Goal: Information Seeking & Learning: Check status

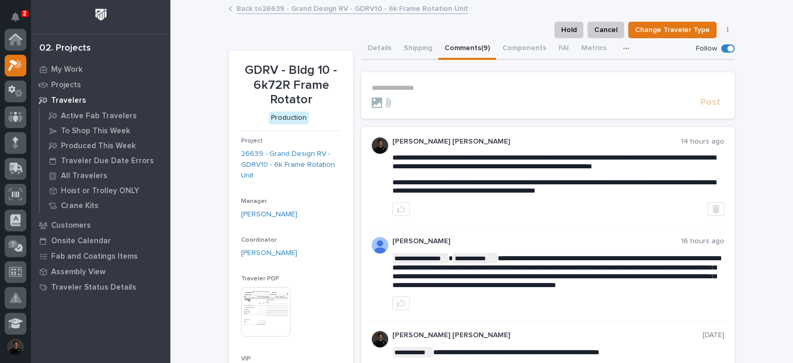
scroll to position [26, 0]
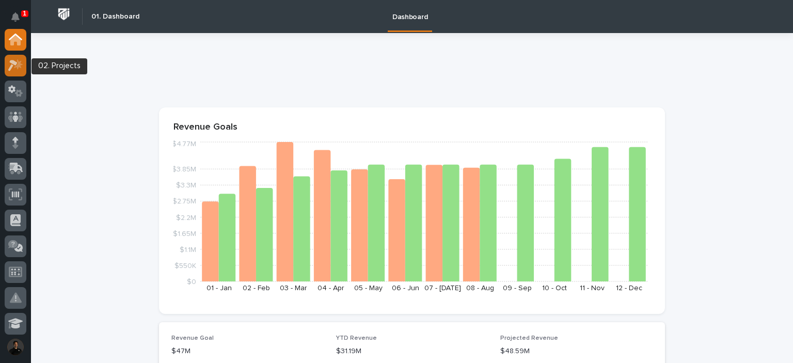
click at [12, 66] on icon at bounding box center [15, 65] width 15 height 12
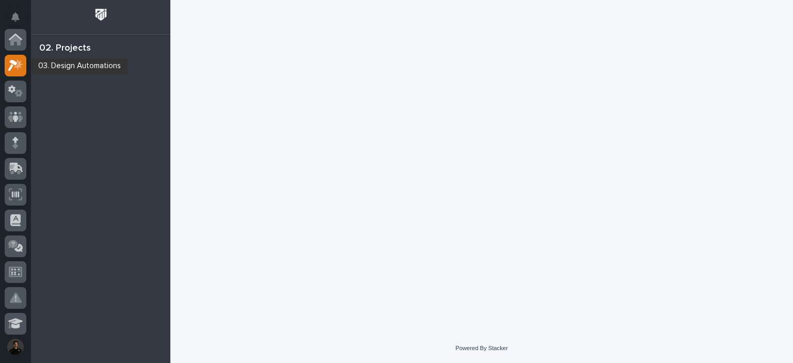
scroll to position [26, 0]
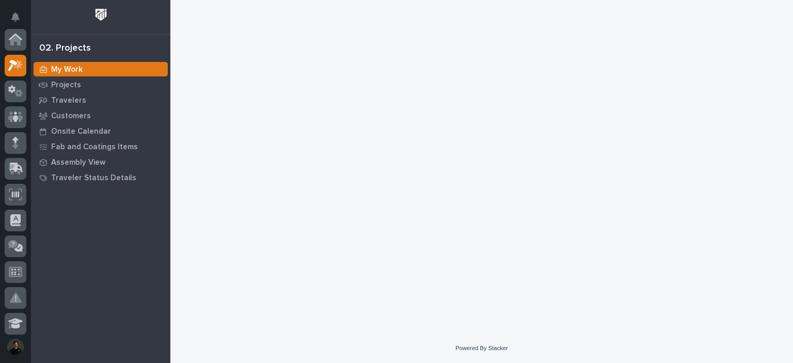
scroll to position [26, 0]
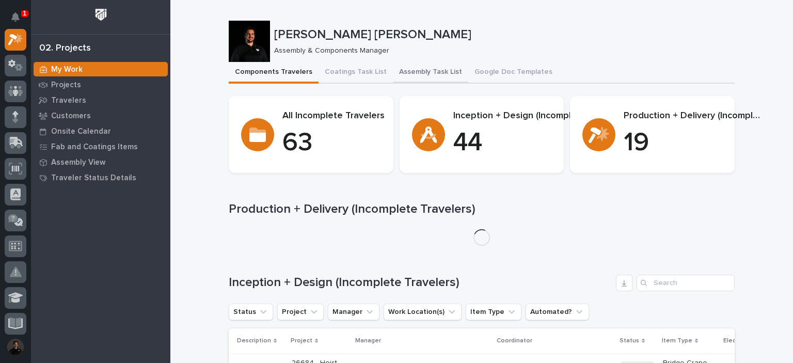
click at [407, 74] on button "Assembly Task List" at bounding box center [430, 73] width 75 height 22
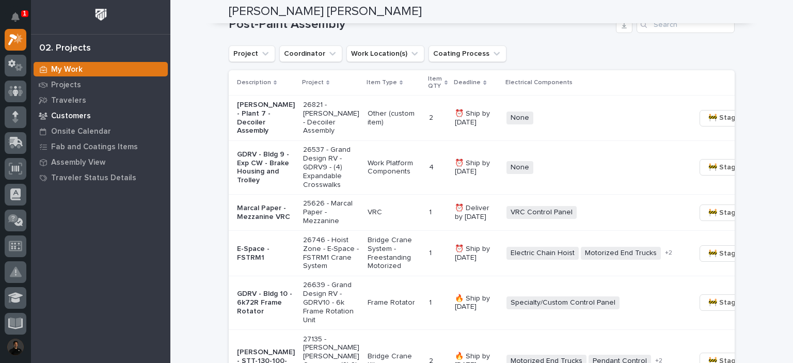
scroll to position [757, 0]
click at [70, 83] on p "Projects" at bounding box center [66, 85] width 30 height 9
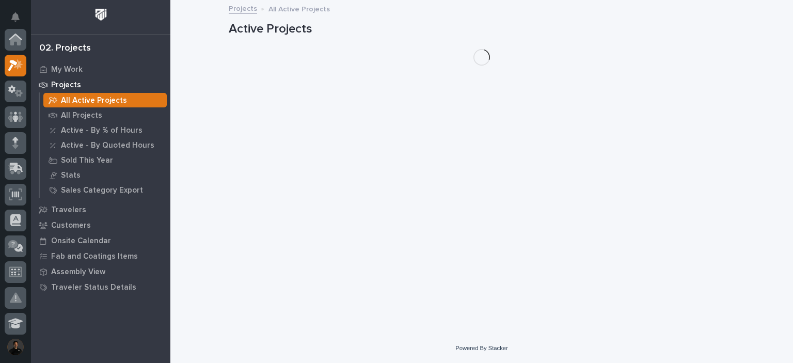
scroll to position [26, 0]
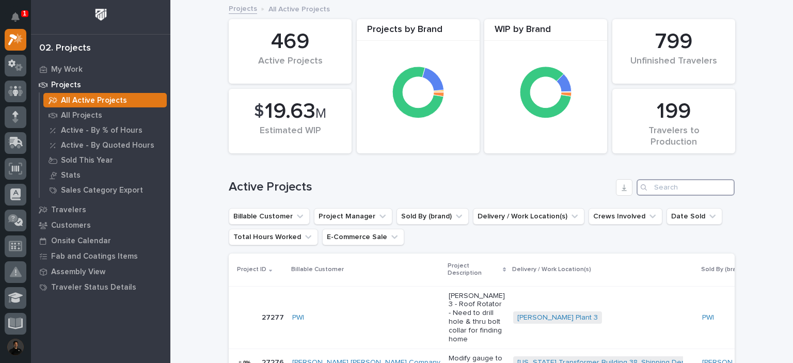
click at [660, 182] on input "Search" at bounding box center [685, 187] width 98 height 17
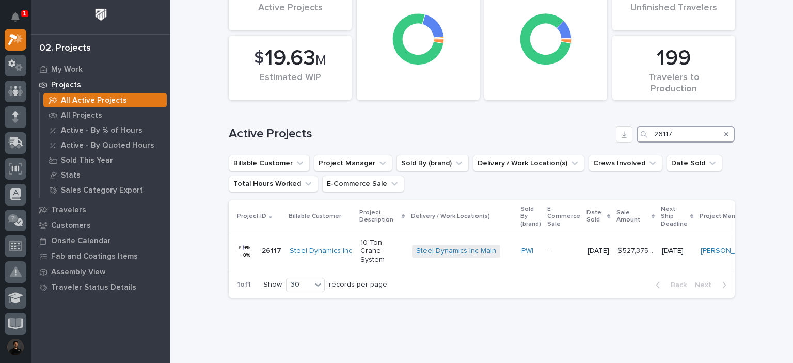
scroll to position [69, 0]
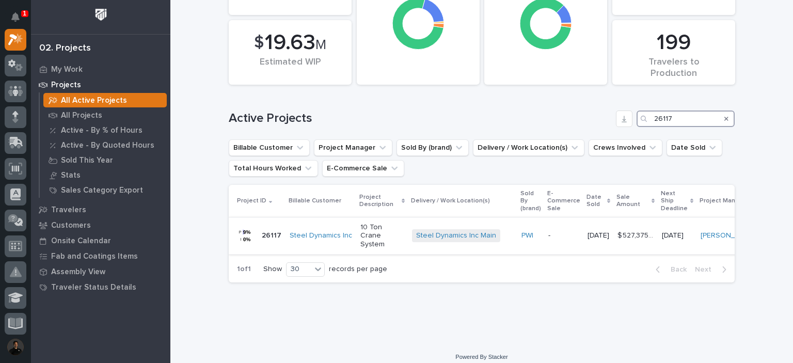
type input "26117"
click at [377, 235] on p "10 Ton Crane System" at bounding box center [381, 236] width 43 height 26
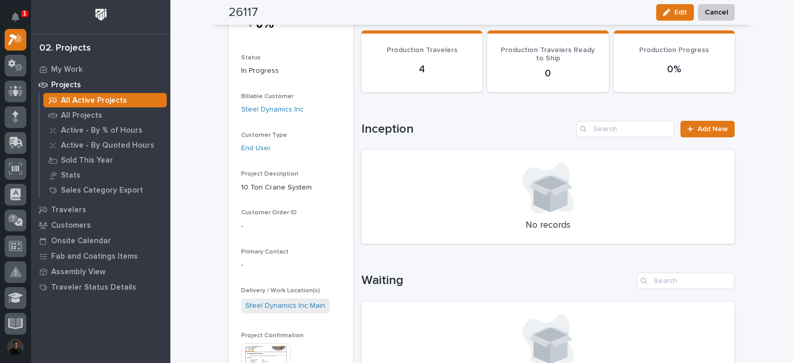
scroll to position [241, 0]
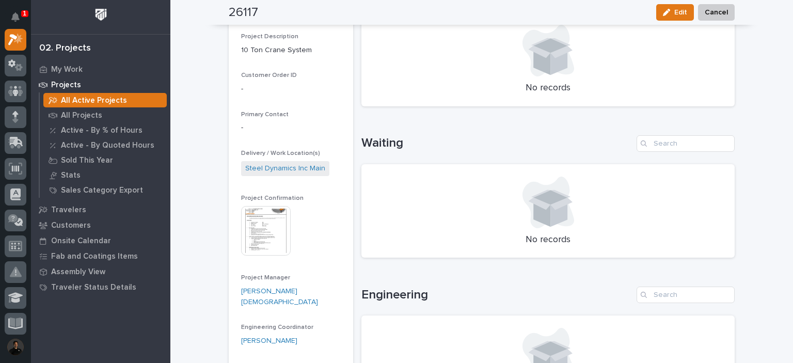
click at [274, 231] on img at bounding box center [266, 231] width 50 height 50
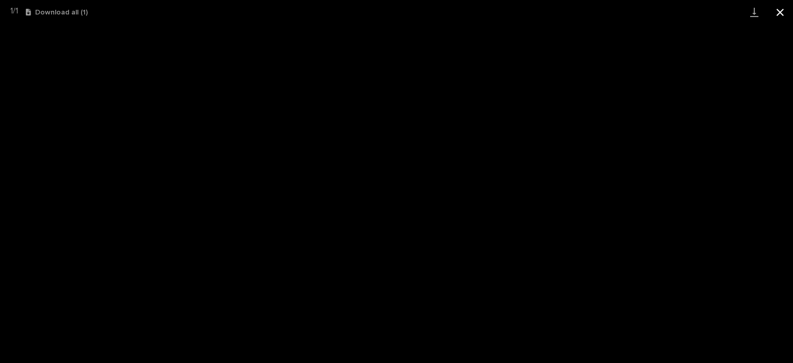
click at [776, 12] on button "Close gallery" at bounding box center [780, 12] width 26 height 24
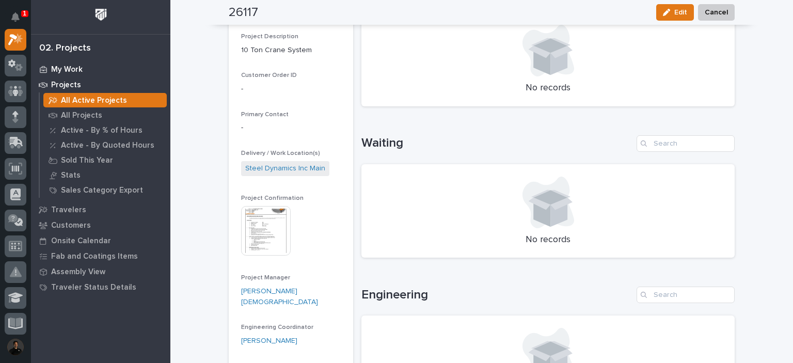
click at [44, 69] on icon at bounding box center [43, 69] width 7 height 7
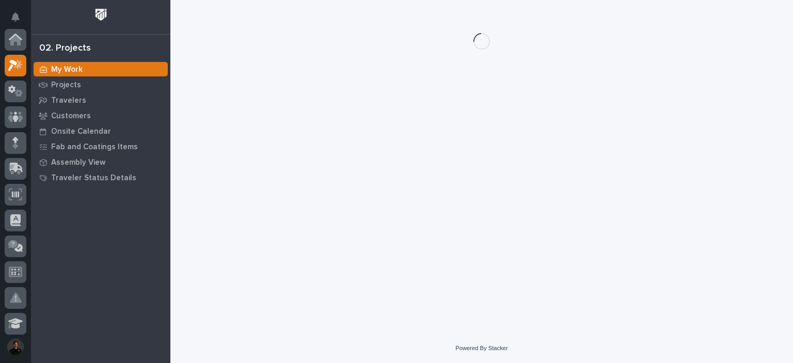
scroll to position [26, 0]
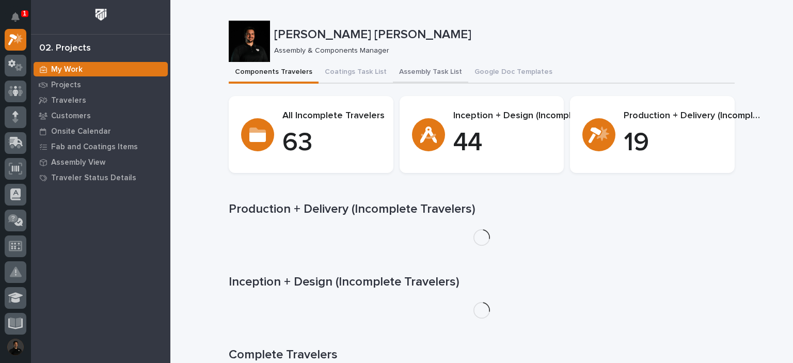
click at [418, 76] on button "Assembly Task List" at bounding box center [430, 73] width 75 height 22
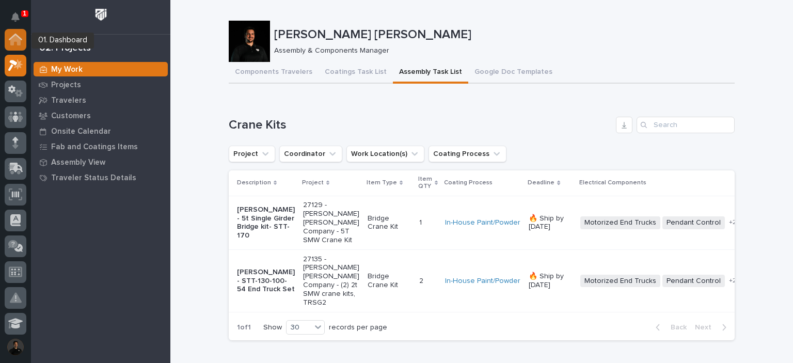
click at [20, 45] on div at bounding box center [16, 40] width 22 height 22
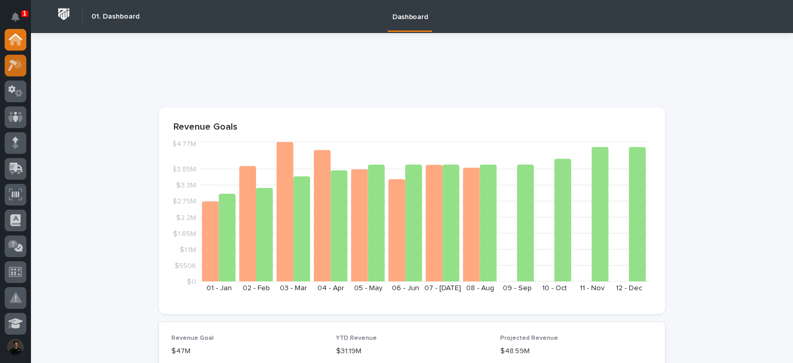
click at [10, 62] on icon at bounding box center [12, 65] width 9 height 11
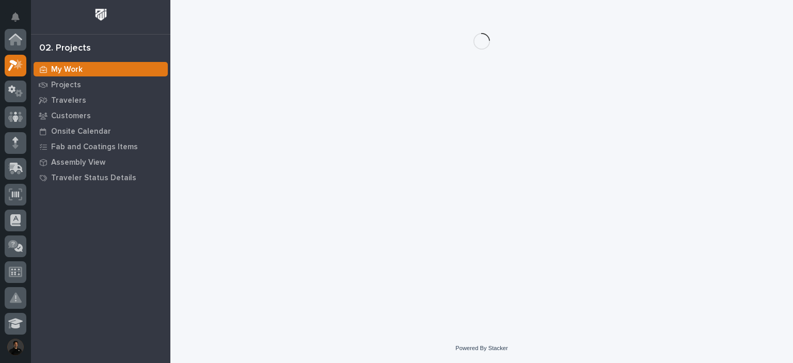
scroll to position [26, 0]
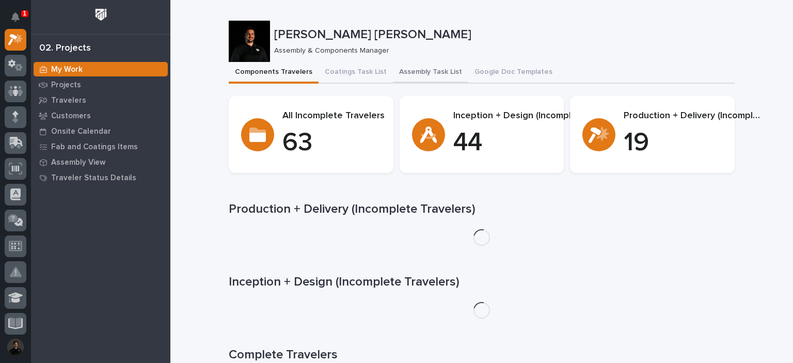
click at [417, 73] on button "Assembly Task List" at bounding box center [430, 73] width 75 height 22
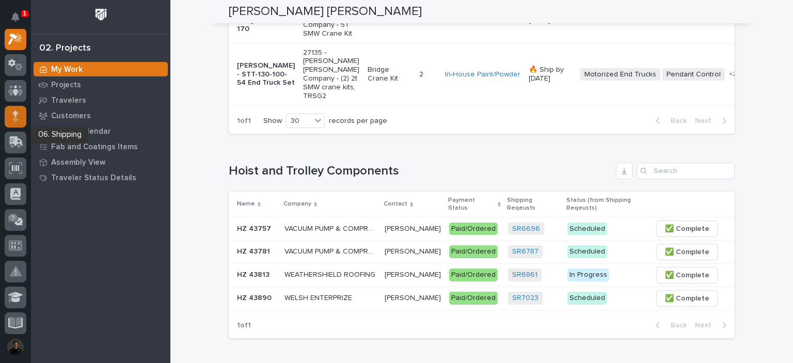
scroll to position [34, 0]
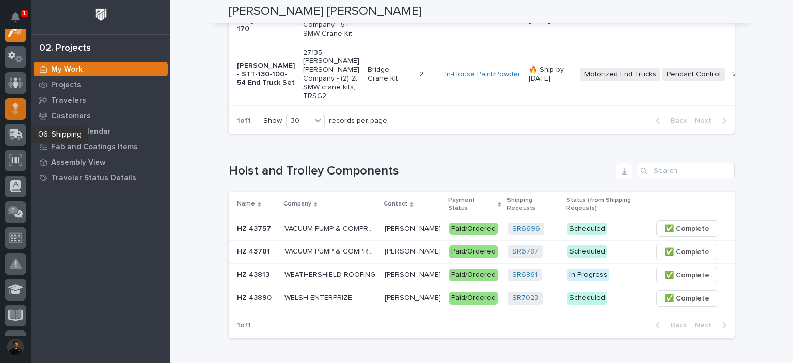
click at [16, 109] on icon at bounding box center [15, 111] width 6 height 6
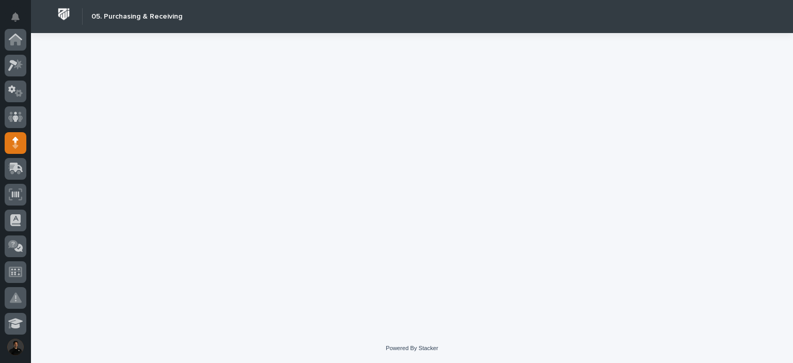
scroll to position [103, 0]
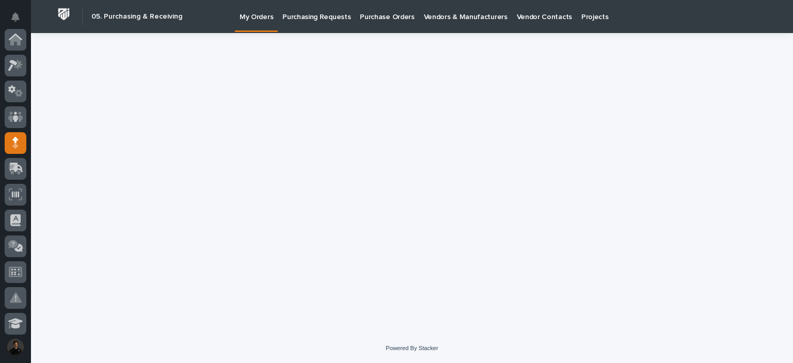
scroll to position [103, 0]
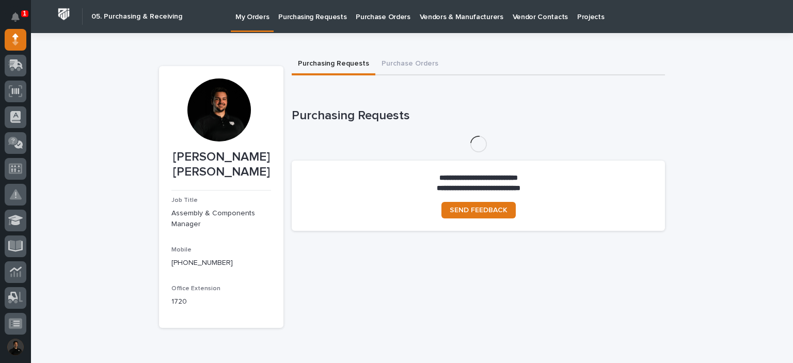
click at [378, 13] on p "Purchase Orders" at bounding box center [383, 11] width 54 height 22
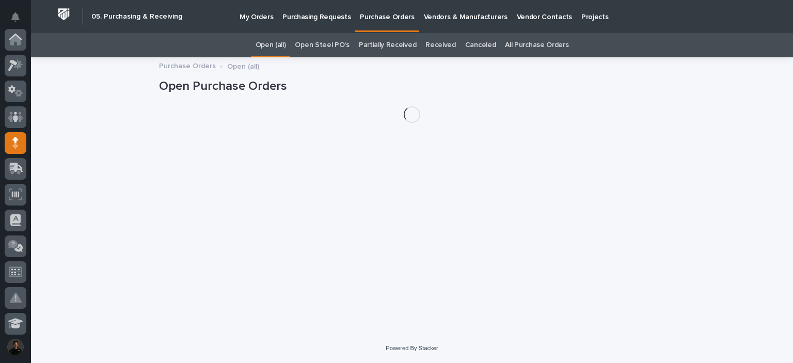
scroll to position [103, 0]
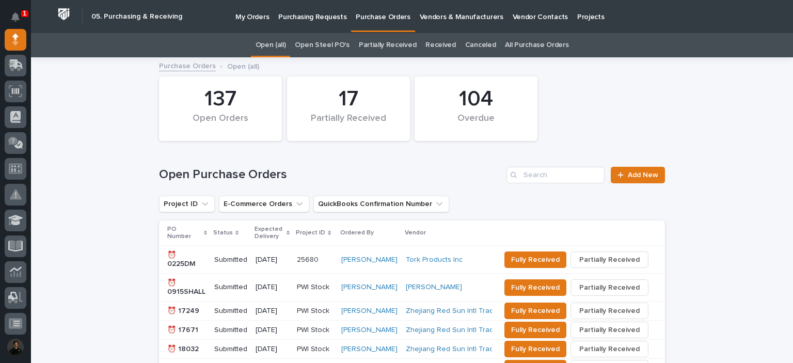
click at [524, 42] on link "All Purchase Orders" at bounding box center [536, 45] width 63 height 24
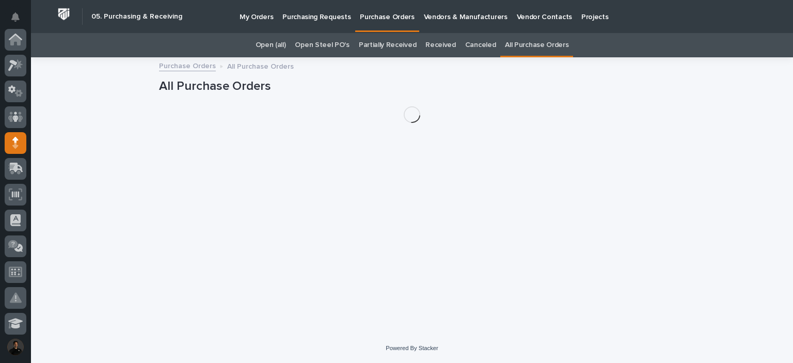
scroll to position [103, 0]
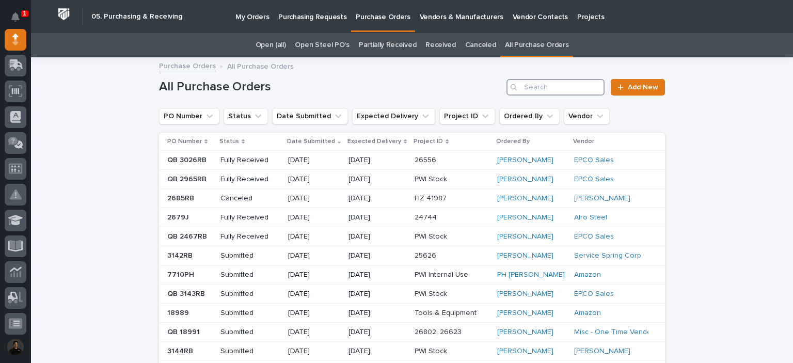
click at [585, 79] on input "Search" at bounding box center [555, 87] width 98 height 17
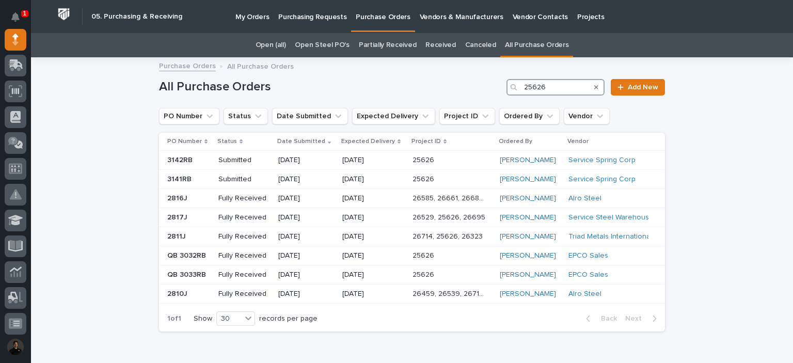
type input "25626"
click at [377, 18] on p "Purchase Orders" at bounding box center [383, 11] width 54 height 22
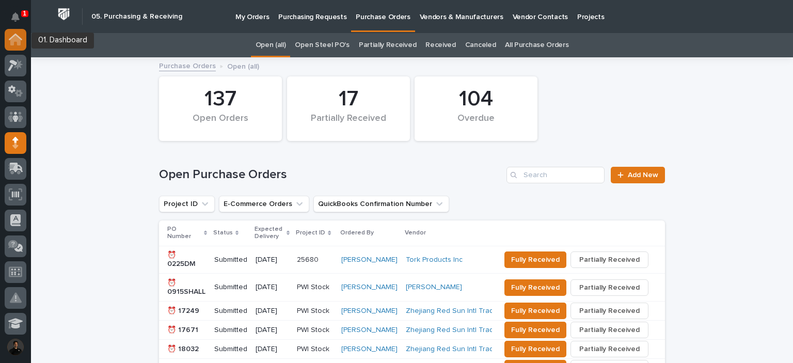
click at [15, 41] on icon at bounding box center [15, 40] width 10 height 10
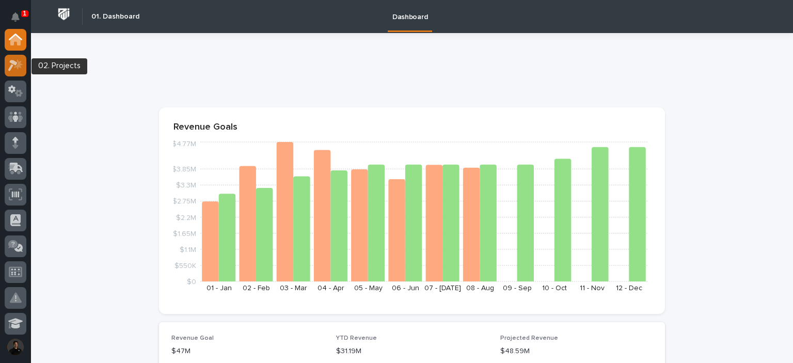
click at [15, 69] on icon at bounding box center [15, 65] width 15 height 12
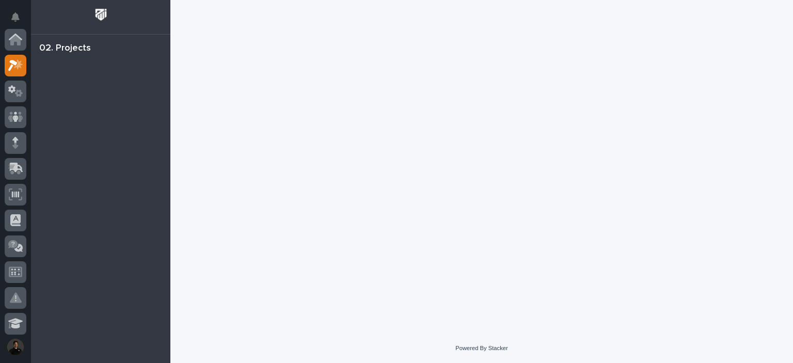
scroll to position [26, 0]
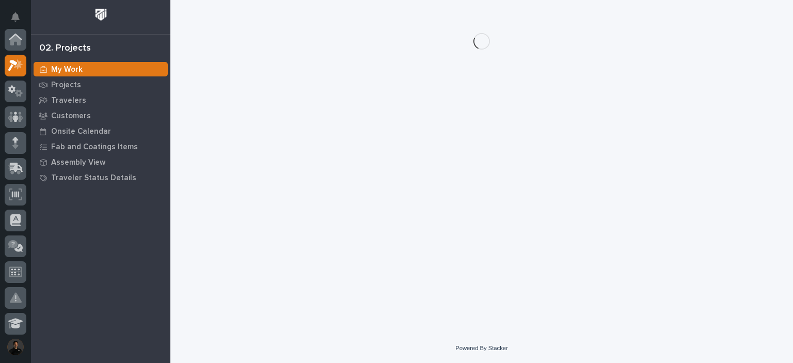
scroll to position [26, 0]
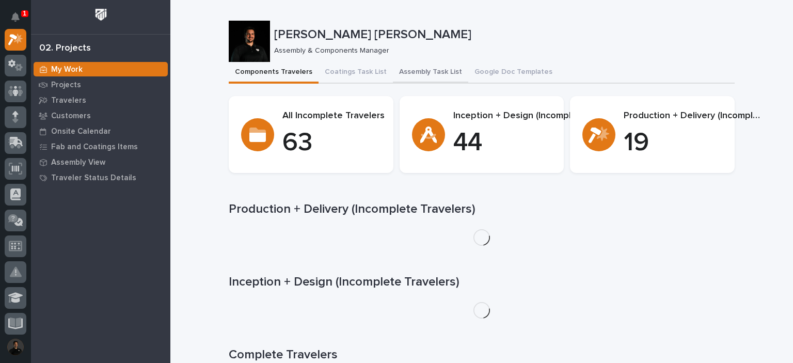
click at [433, 71] on button "Assembly Task List" at bounding box center [430, 73] width 75 height 22
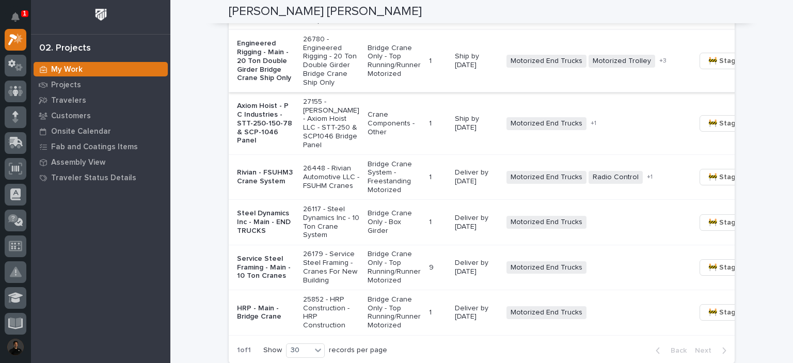
scroll to position [1204, 0]
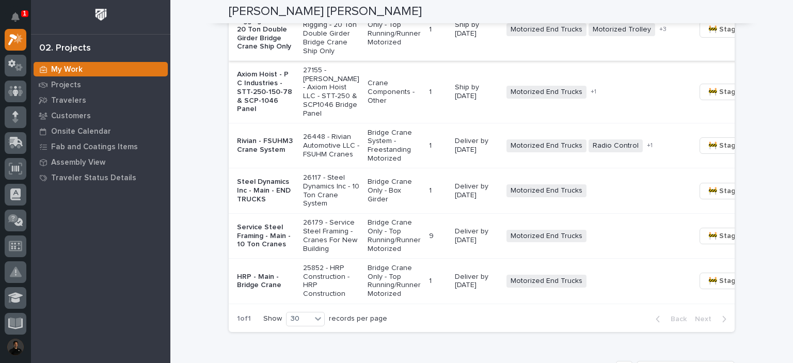
click at [264, 114] on p "Axiom Hoist - P C Industries - STT-250-150-78 & SCP-1046 Panel" at bounding box center [266, 91] width 58 height 43
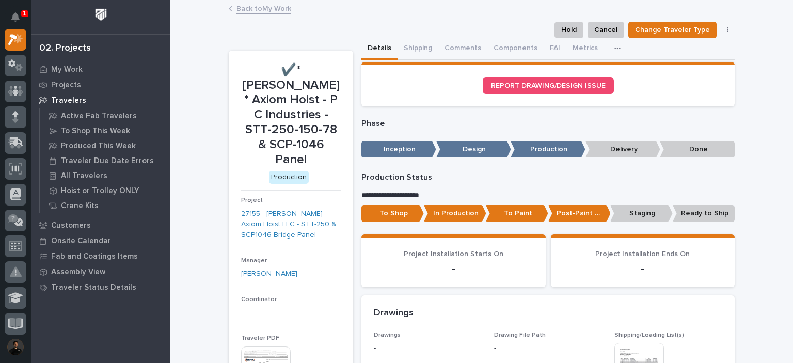
click at [442, 38] on div "Hold Cancel Change Traveler Type Regenerate PDF Generate VIP" at bounding box center [482, 30] width 506 height 17
click at [443, 39] on button "Comments" at bounding box center [462, 49] width 49 height 22
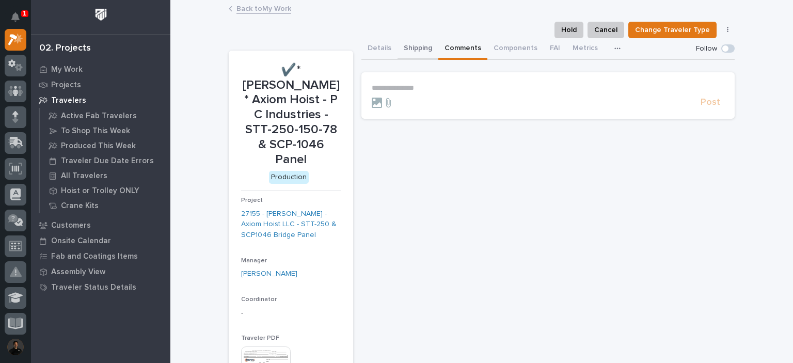
click at [404, 47] on button "Shipping" at bounding box center [417, 49] width 41 height 22
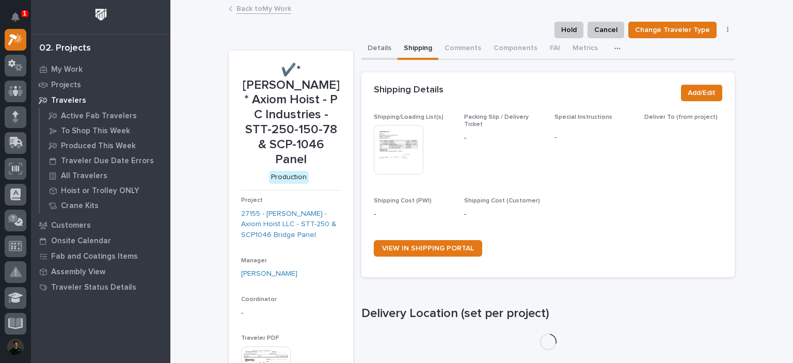
click at [381, 47] on button "Details" at bounding box center [379, 49] width 36 height 22
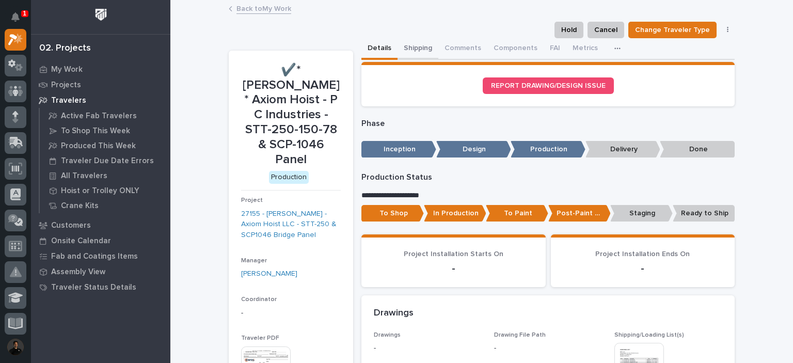
click at [409, 50] on button "Shipping" at bounding box center [417, 49] width 41 height 22
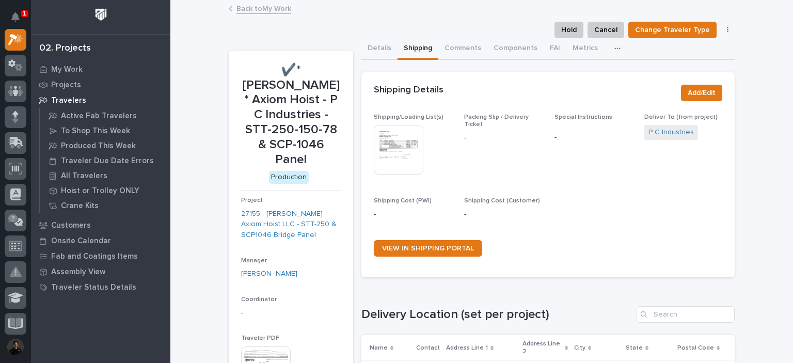
click at [397, 142] on img at bounding box center [399, 150] width 50 height 50
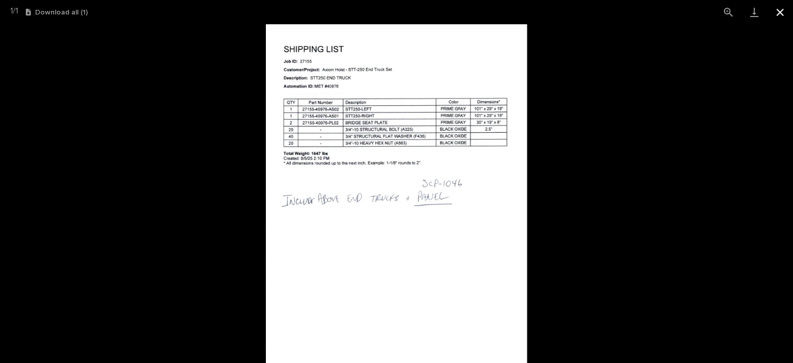
click at [781, 11] on button "Close gallery" at bounding box center [780, 12] width 26 height 24
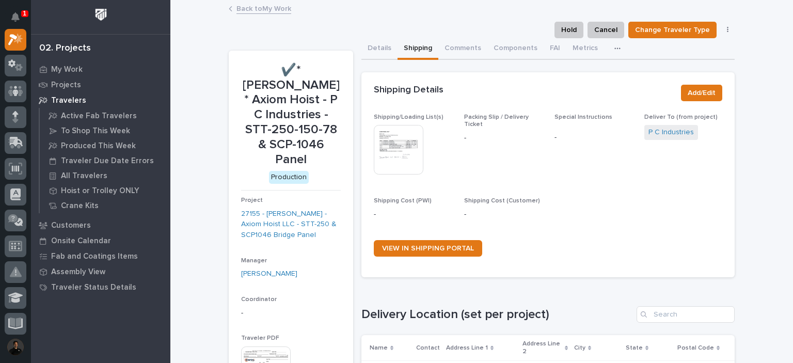
click at [201, 29] on div "Loading... Saving… Loading... Saving… ✔️*[PERSON_NAME]* Axiom Hoist - P C Indus…" at bounding box center [481, 311] width 623 height 621
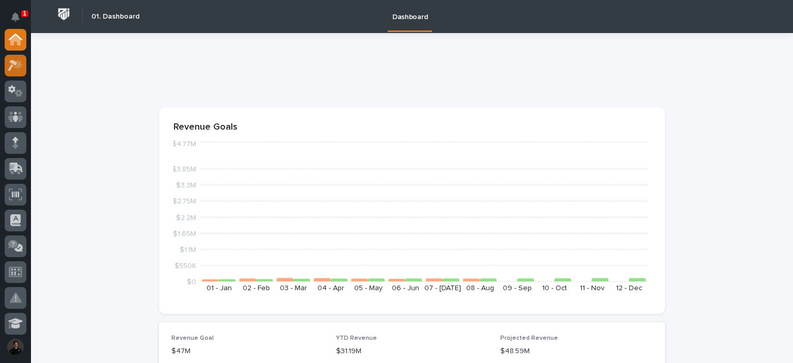
click at [14, 57] on div at bounding box center [16, 66] width 22 height 22
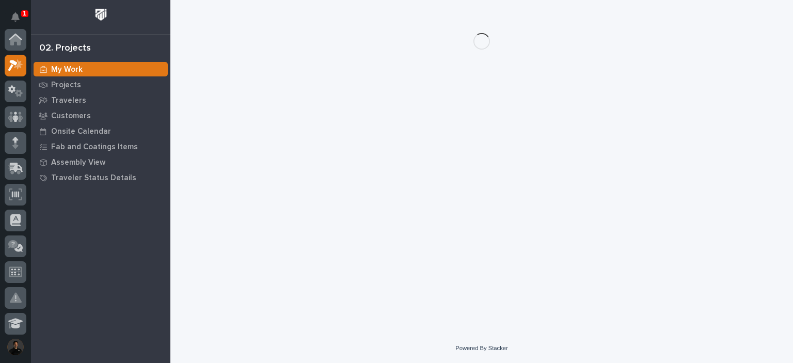
scroll to position [26, 0]
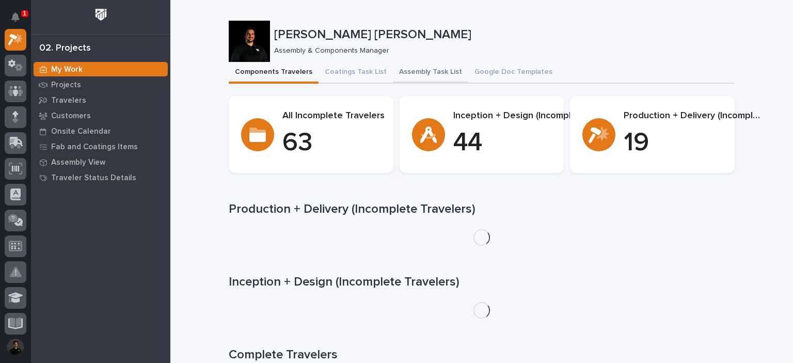
click at [404, 81] on button "Assembly Task List" at bounding box center [430, 73] width 75 height 22
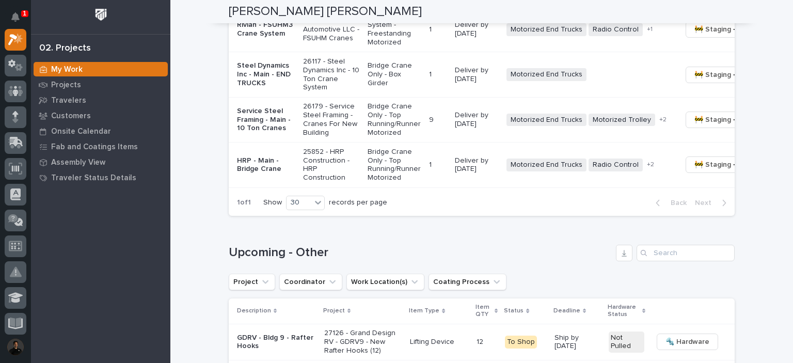
scroll to position [1342, 0]
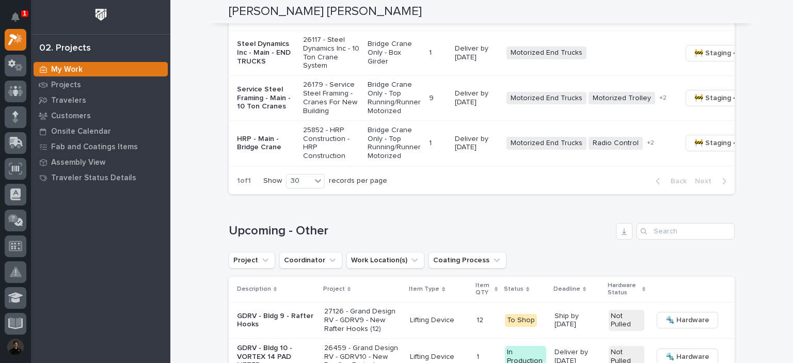
click at [455, 17] on p "Deliver by [DATE]" at bounding box center [476, 8] width 43 height 18
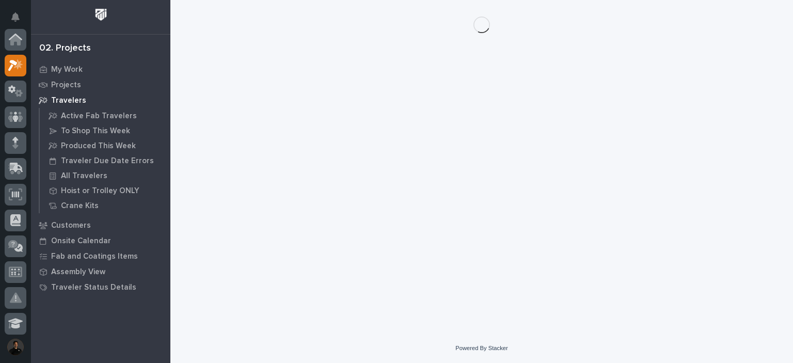
scroll to position [26, 0]
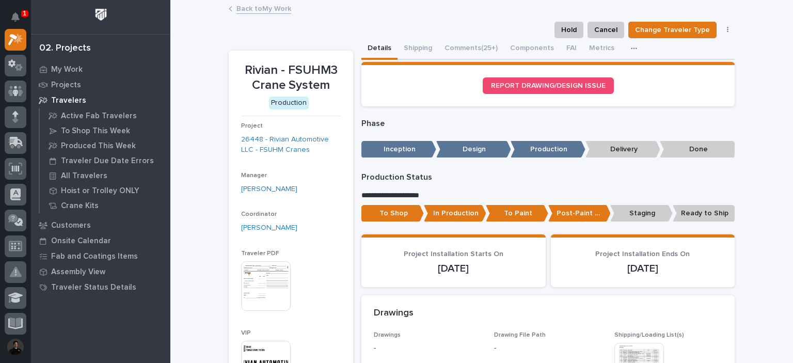
click at [534, 182] on p "Production Status" at bounding box center [547, 177] width 373 height 10
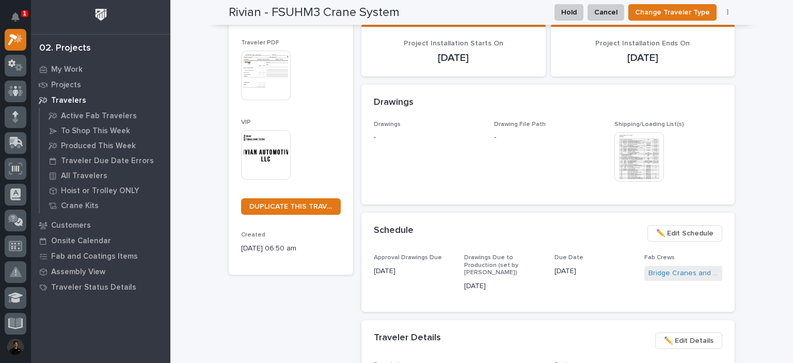
scroll to position [0, 0]
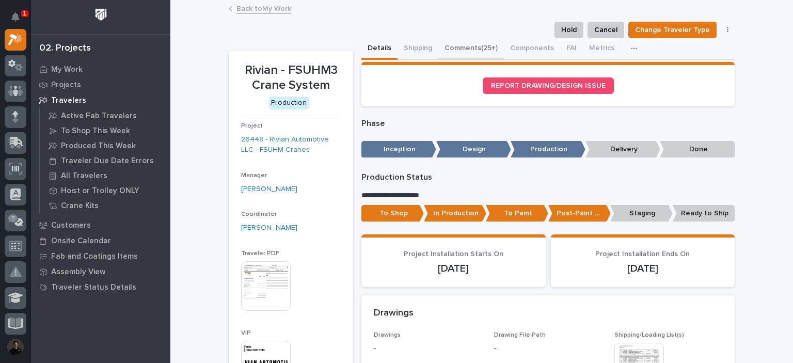
click at [467, 55] on button "Comments (25+)" at bounding box center [471, 49] width 66 height 22
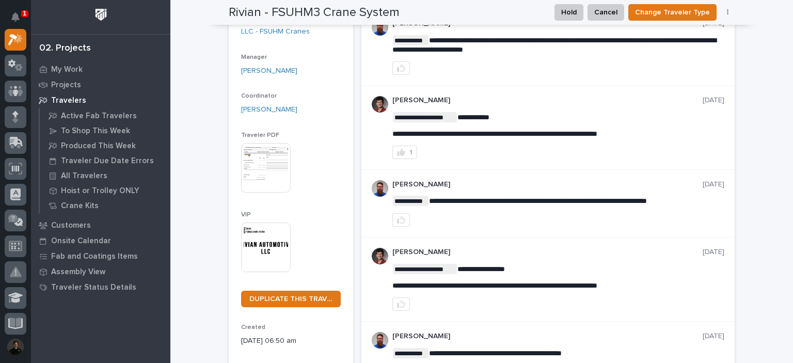
scroll to position [103, 0]
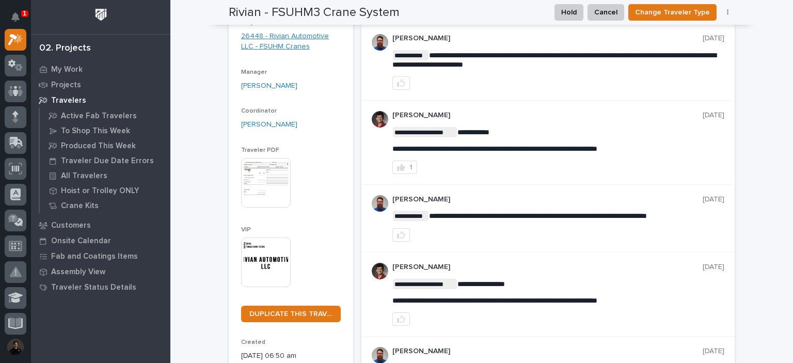
click at [284, 40] on link "26448 - Rivian Automotive LLC - FSUHM Cranes" at bounding box center [291, 42] width 100 height 22
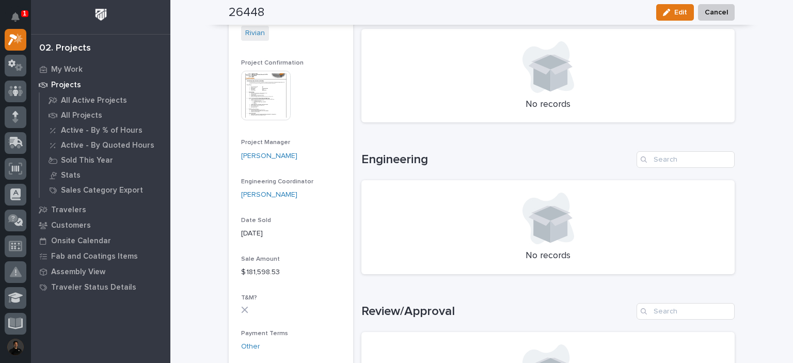
scroll to position [378, 0]
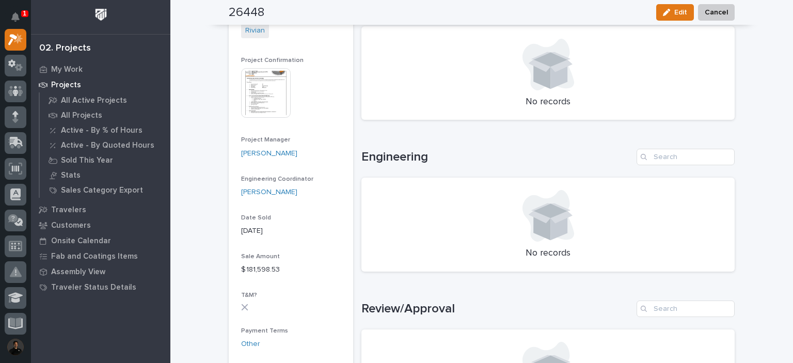
click at [267, 74] on img at bounding box center [266, 93] width 50 height 50
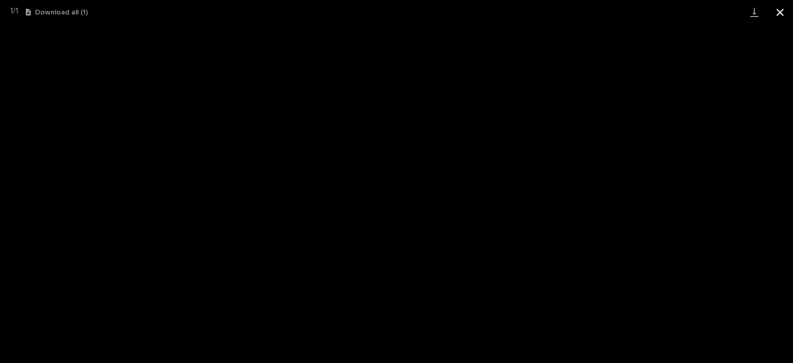
click at [781, 18] on button "Close gallery" at bounding box center [780, 12] width 26 height 24
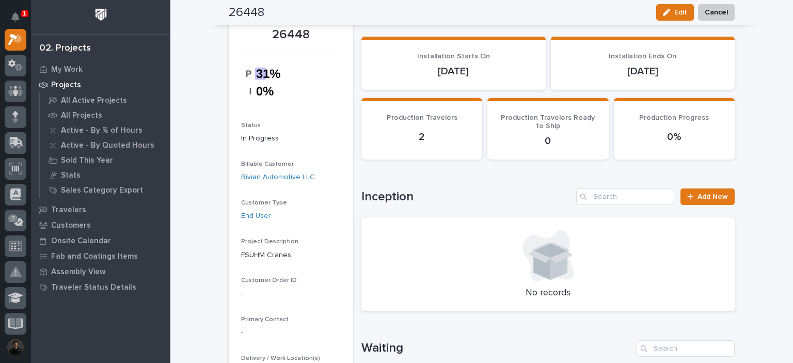
scroll to position [0, 0]
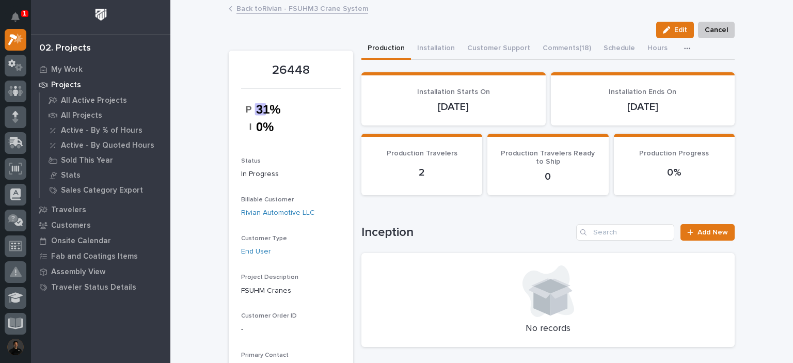
click at [304, 6] on link "Back to Rivian - FSUHM3 Crane System" at bounding box center [302, 8] width 132 height 12
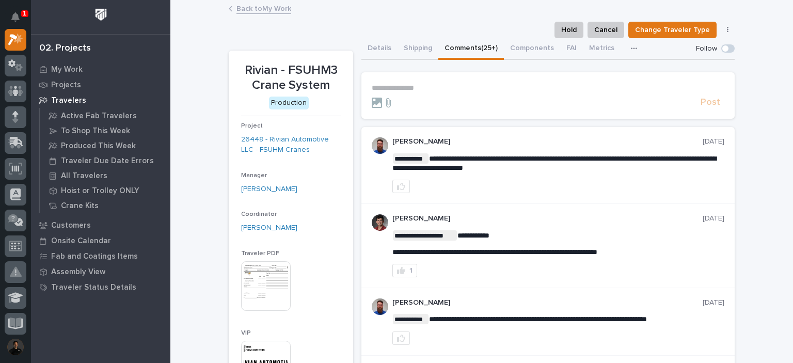
click at [256, 12] on link "Back to My Work" at bounding box center [263, 8] width 55 height 12
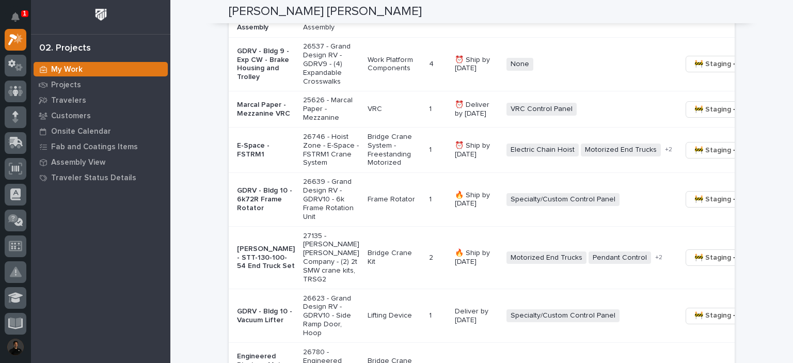
scroll to position [791, 0]
